Goal: Task Accomplishment & Management: Use online tool/utility

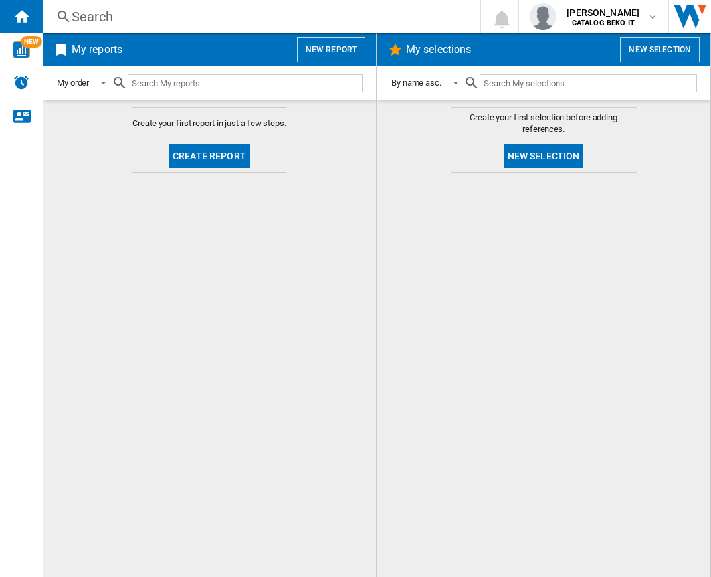
click at [223, 157] on button "Create report" at bounding box center [209, 156] width 81 height 24
click at [331, 46] on button "New report" at bounding box center [331, 49] width 68 height 25
click at [239, 157] on button "Create report" at bounding box center [209, 156] width 81 height 24
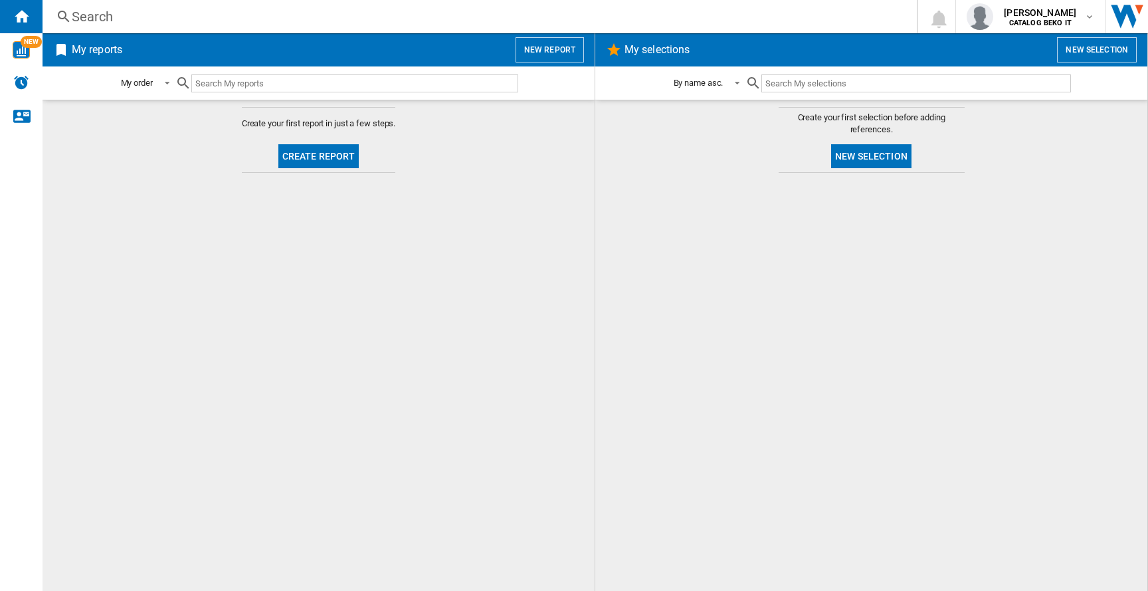
click at [313, 149] on button "Create report" at bounding box center [318, 156] width 81 height 24
